Goal: Register for event/course

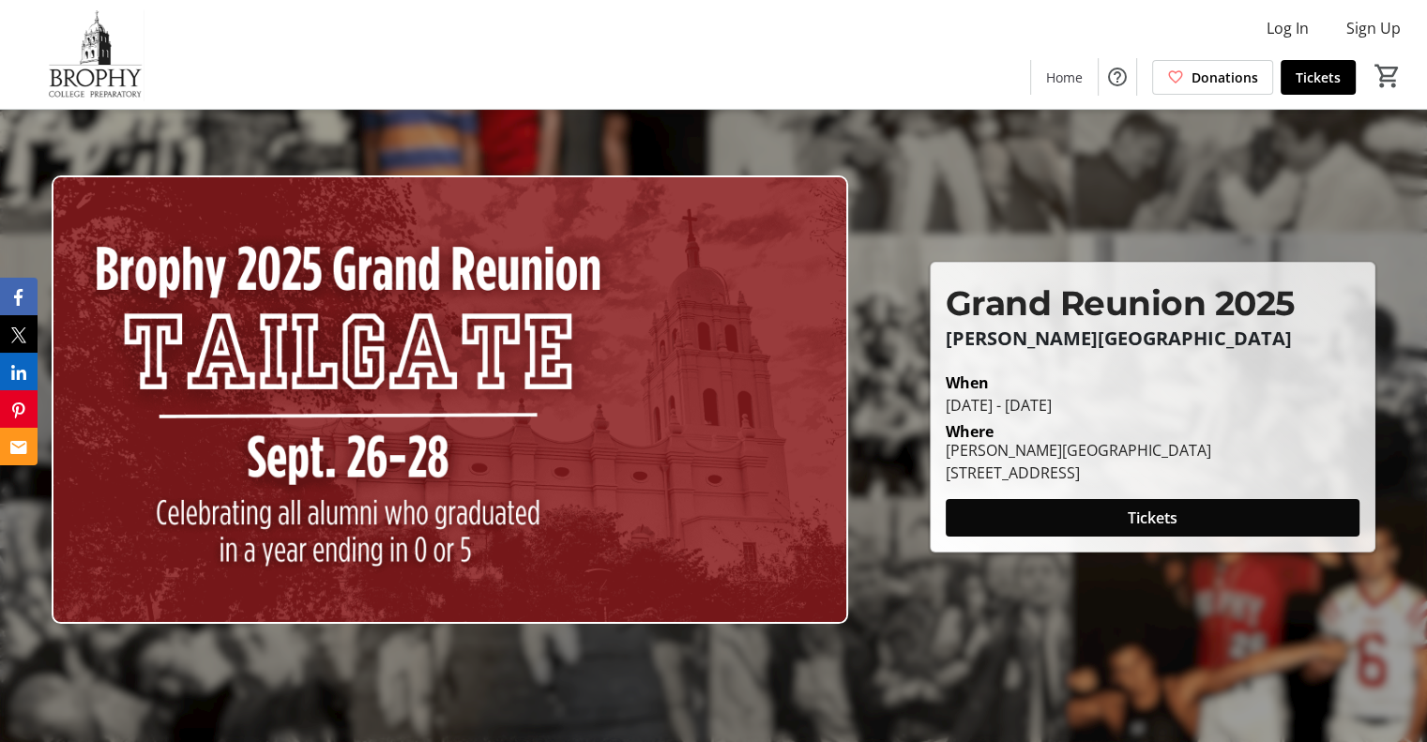
click at [1191, 513] on span at bounding box center [1153, 517] width 414 height 45
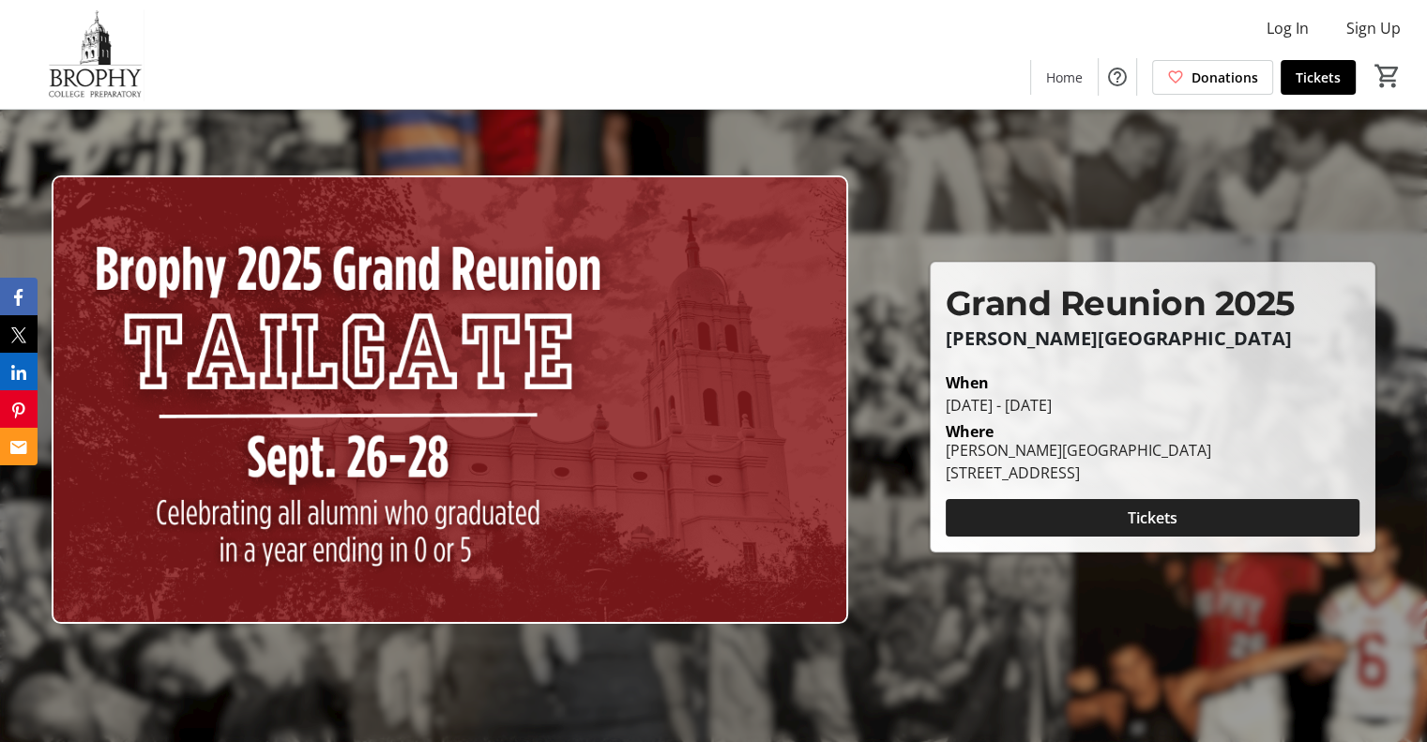
click at [1198, 527] on span at bounding box center [1153, 517] width 414 height 45
